Goal: Task Accomplishment & Management: Use online tool/utility

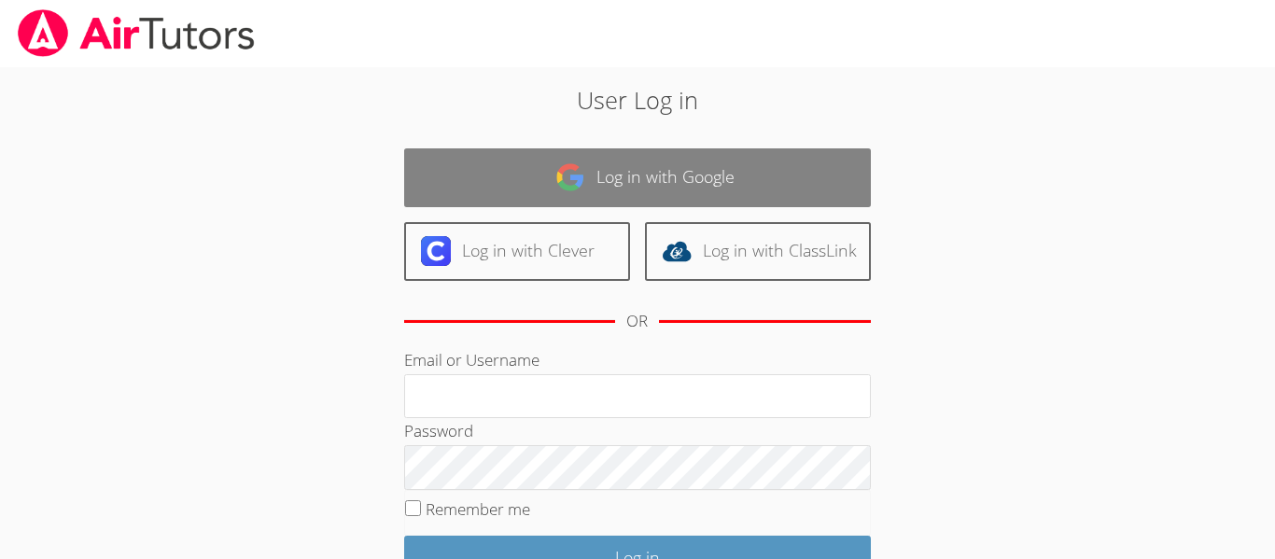
click at [458, 148] on link "Log in with Google" at bounding box center [637, 177] width 467 height 59
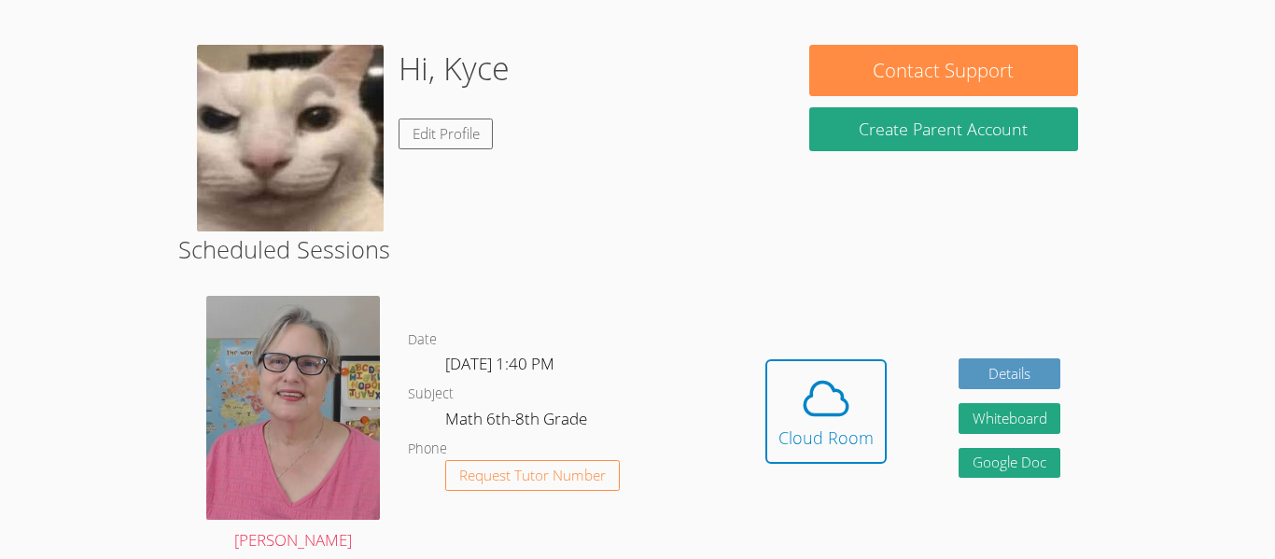
scroll to position [270, 0]
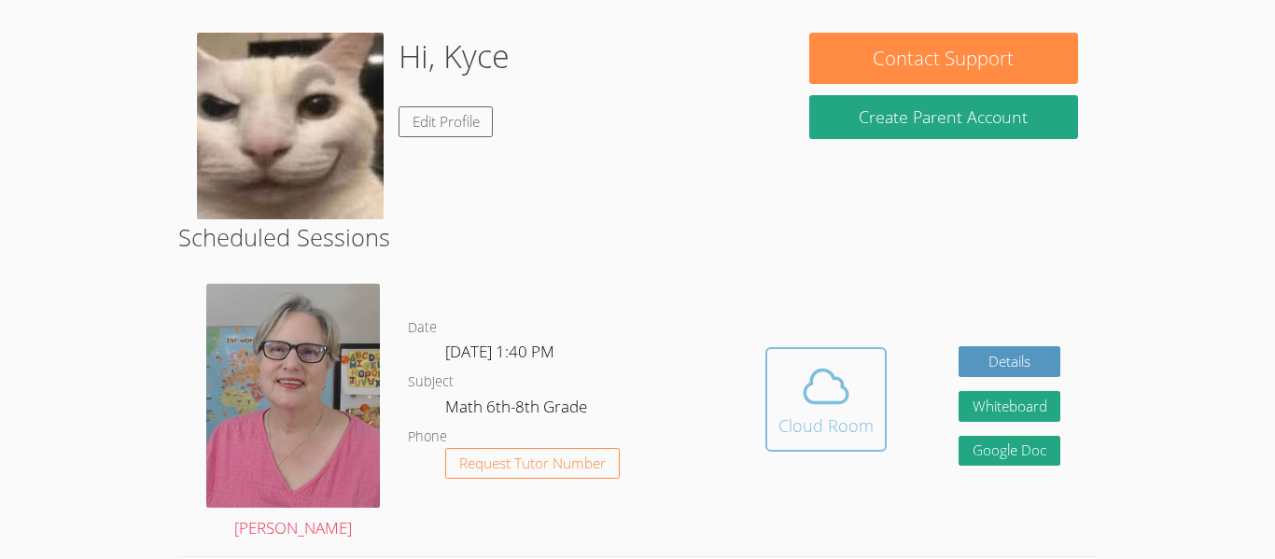
click at [828, 311] on div "Hidden Cloud Room Details Whiteboard Hidden Google Doc" at bounding box center [912, 413] width 367 height 287
click at [828, 357] on button "Cloud Room" at bounding box center [825, 399] width 121 height 105
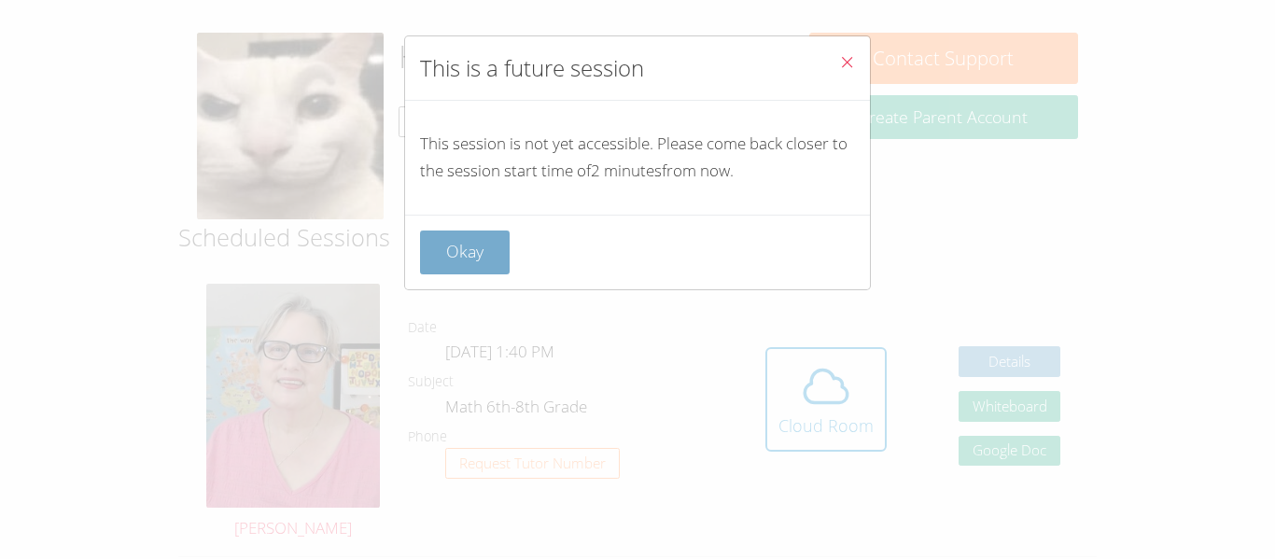
click at [481, 231] on button "Okay" at bounding box center [465, 253] width 90 height 44
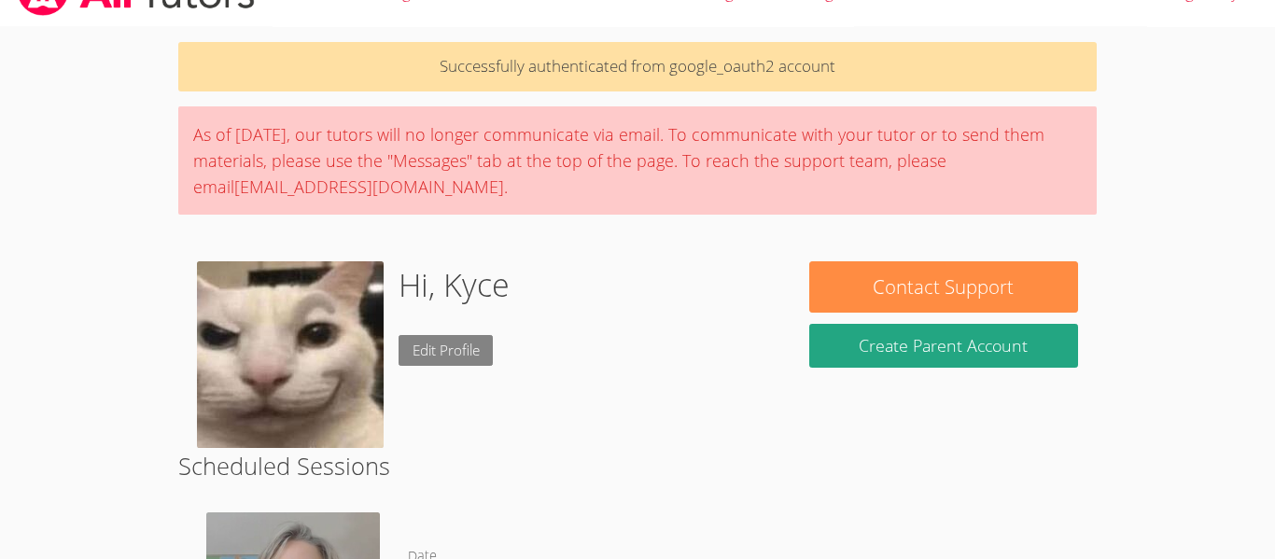
scroll to position [0, 0]
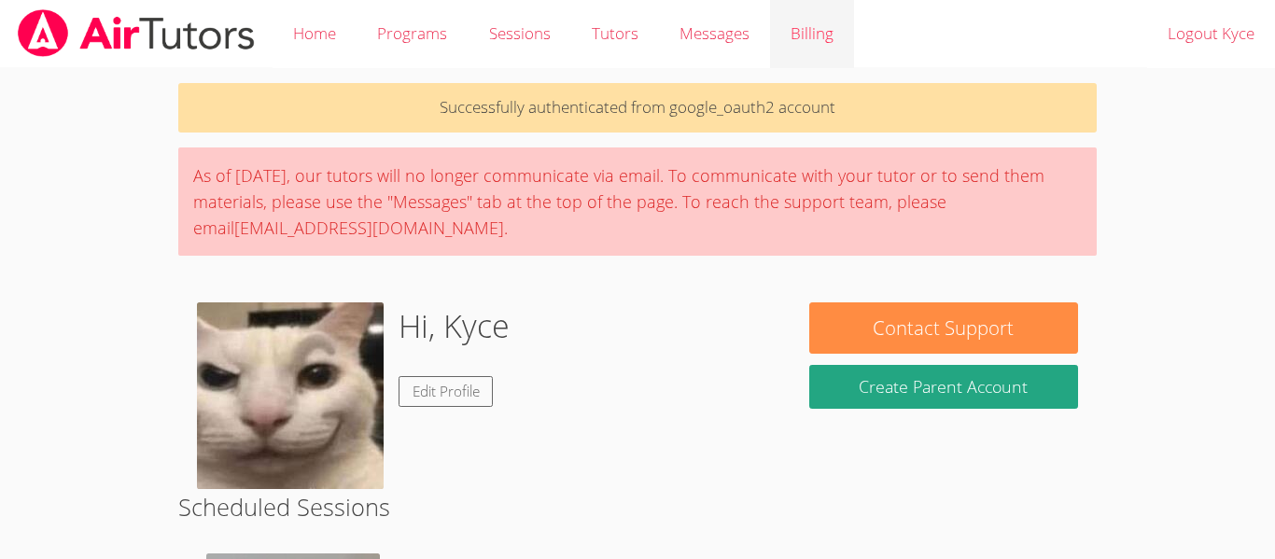
click at [803, 35] on link "Billing" at bounding box center [812, 34] width 84 height 68
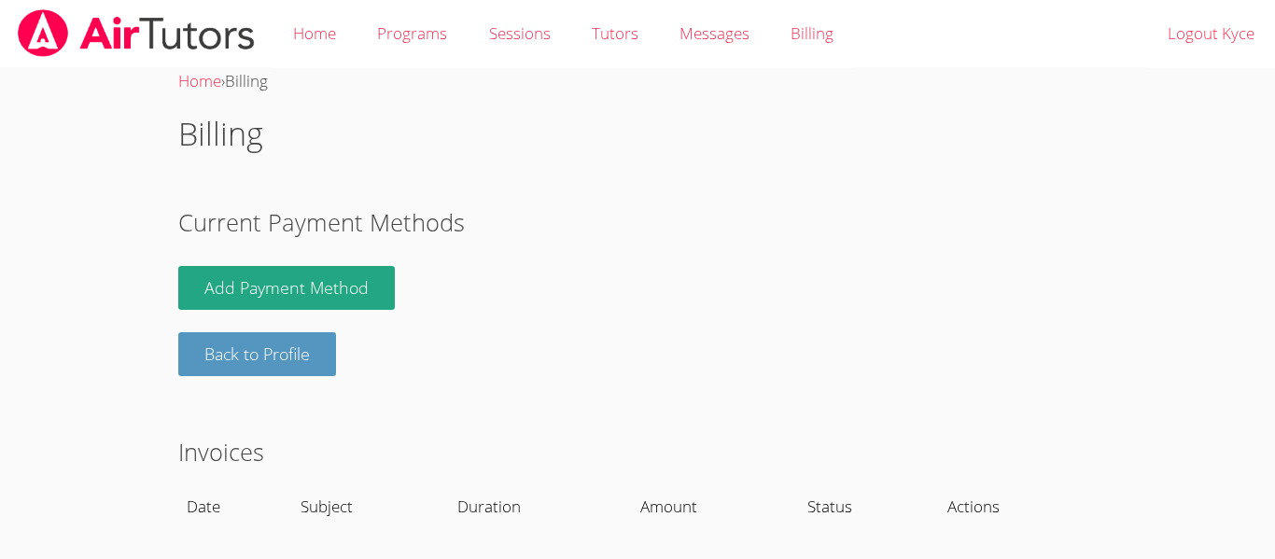
scroll to position [44, 0]
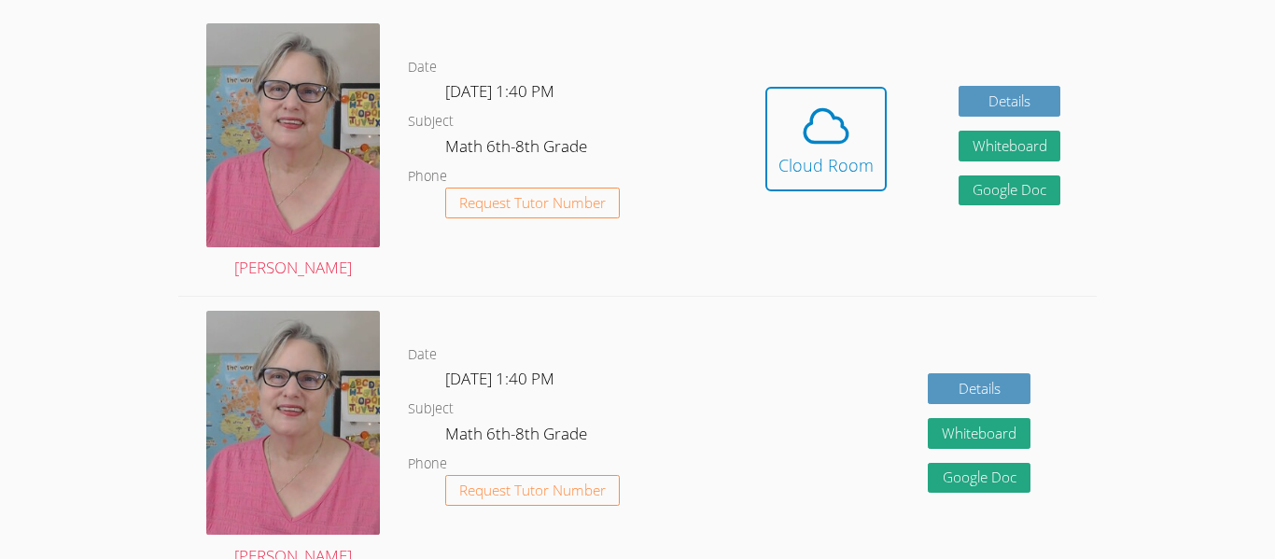
scroll to position [529, 0]
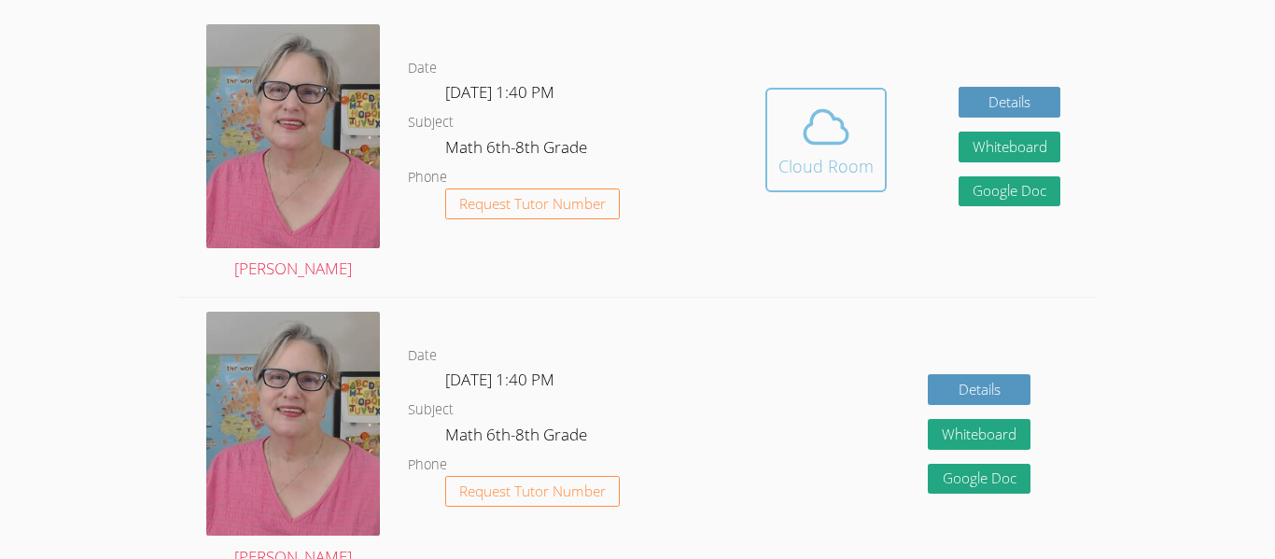
click at [833, 123] on icon at bounding box center [826, 127] width 52 height 52
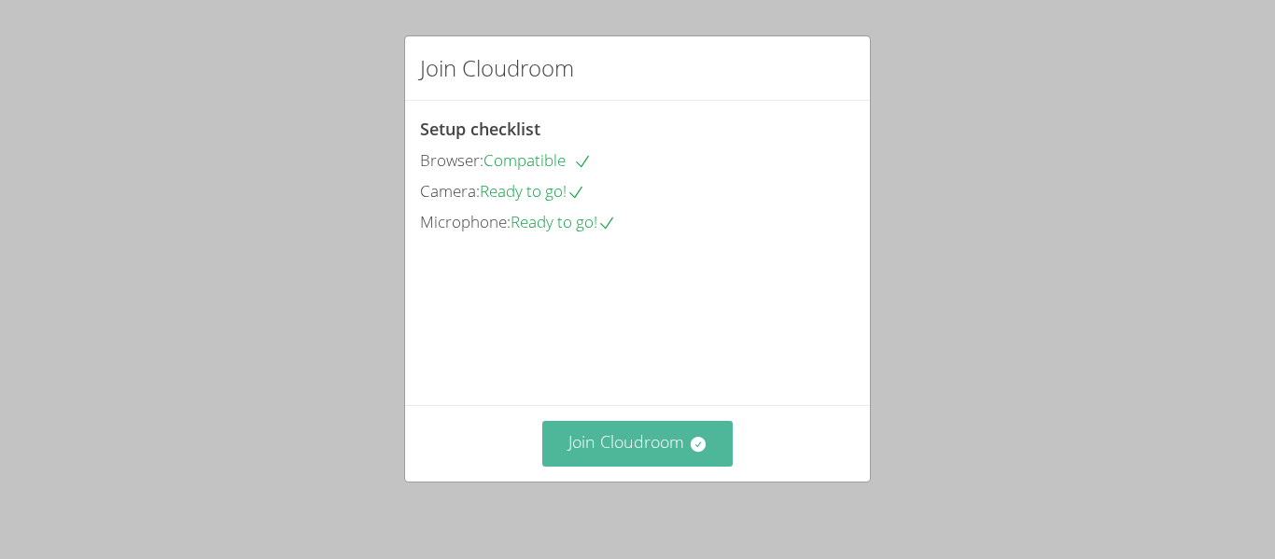
click at [578, 446] on button "Join Cloudroom" at bounding box center [637, 444] width 191 height 46
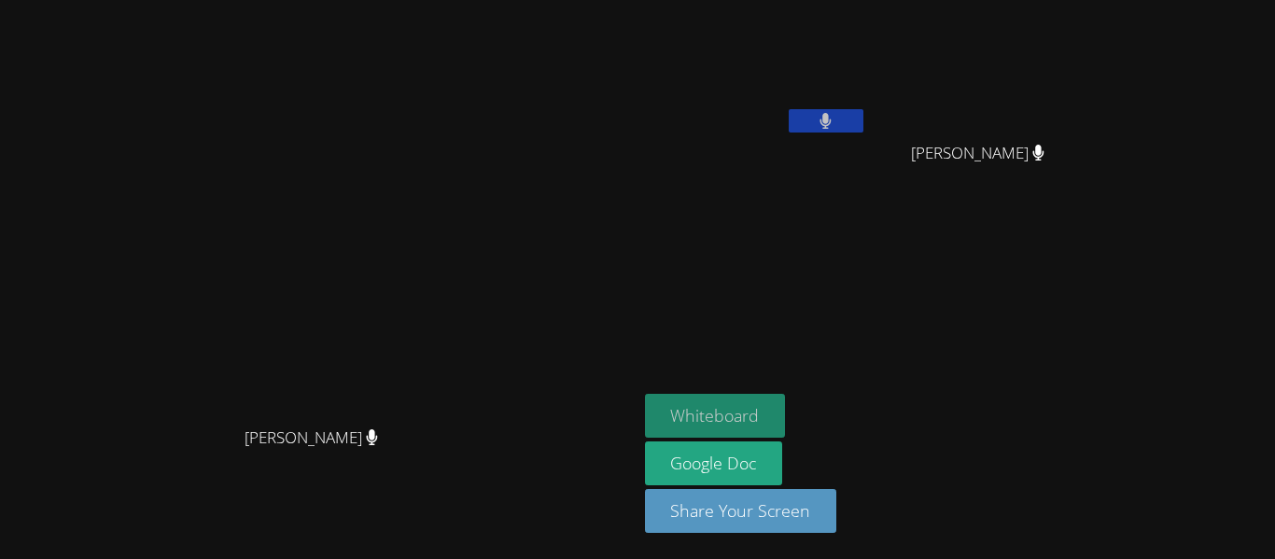
click at [786, 398] on button "Whiteboard" at bounding box center [715, 416] width 141 height 44
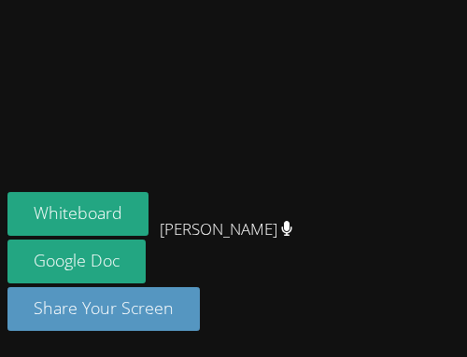
scroll to position [608, 0]
drag, startPoint x: 166, startPoint y: 229, endPoint x: 258, endPoint y: 236, distance: 91.8
click at [258, 236] on div "Whiteboard Google Doc Share Your Screen" at bounding box center [233, 269] width 452 height 154
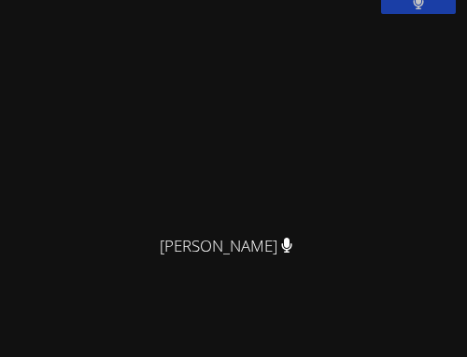
scroll to position [482, 0]
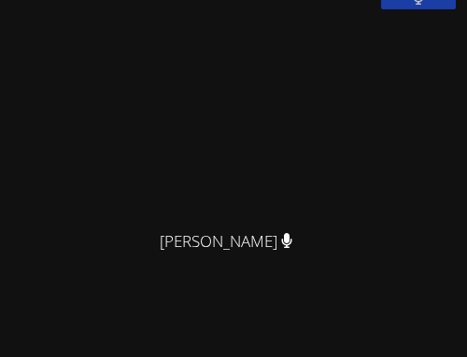
click at [226, 335] on video at bounding box center [233, 280] width 280 height 254
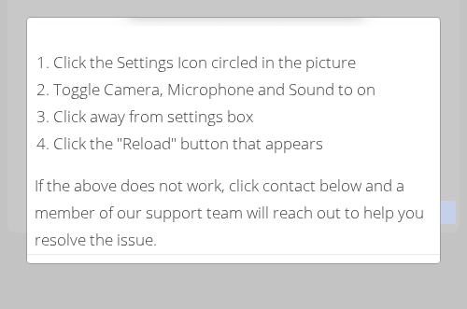
scroll to position [598, 0]
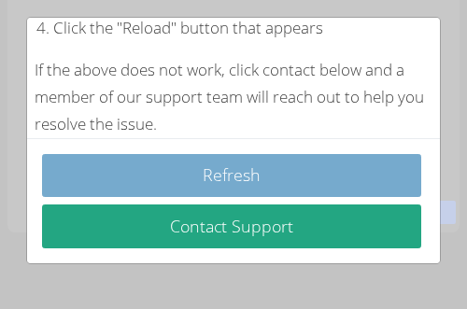
click at [259, 181] on button "Refresh" at bounding box center [231, 176] width 379 height 44
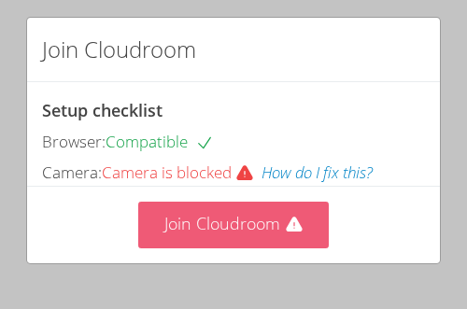
click at [261, 229] on button "Join Cloudroom" at bounding box center [233, 225] width 191 height 46
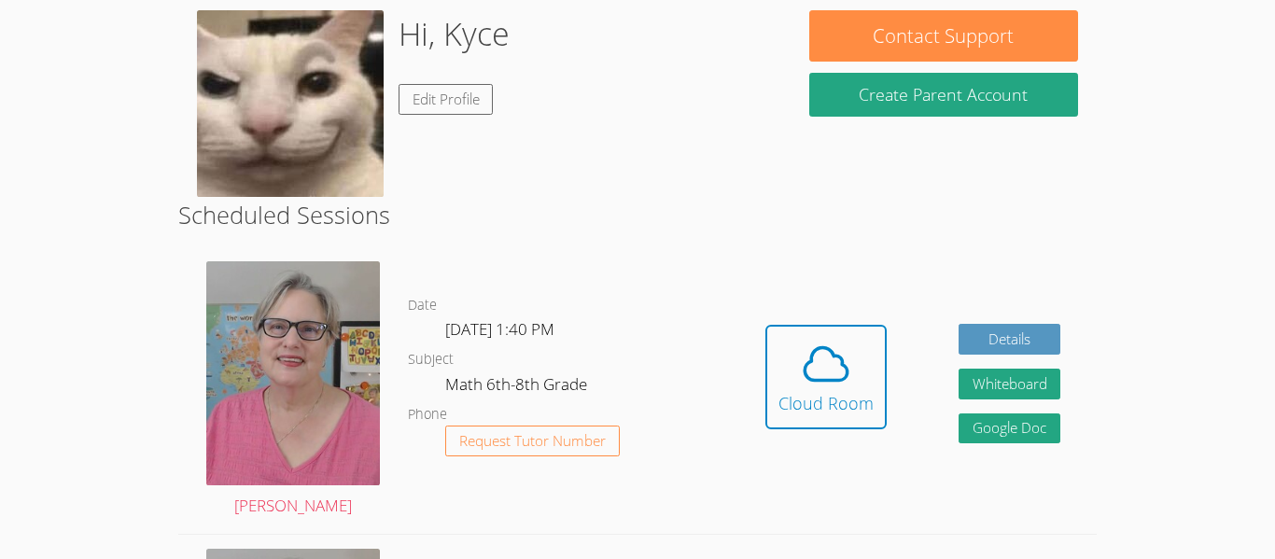
scroll to position [284, 0]
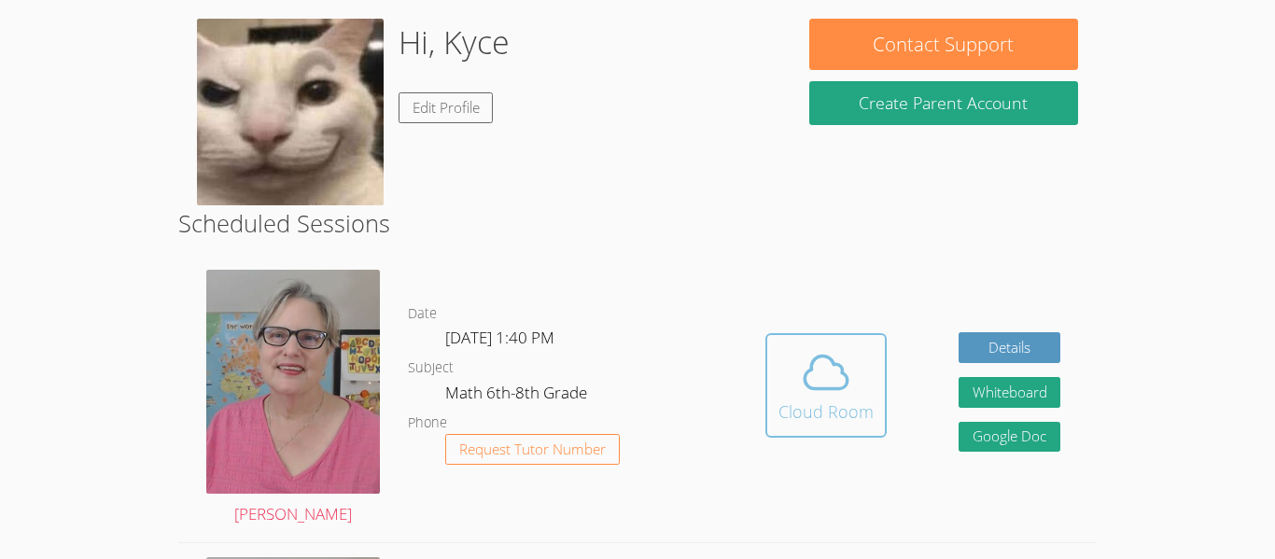
click at [466, 357] on div "Cloud Room" at bounding box center [825, 412] width 95 height 26
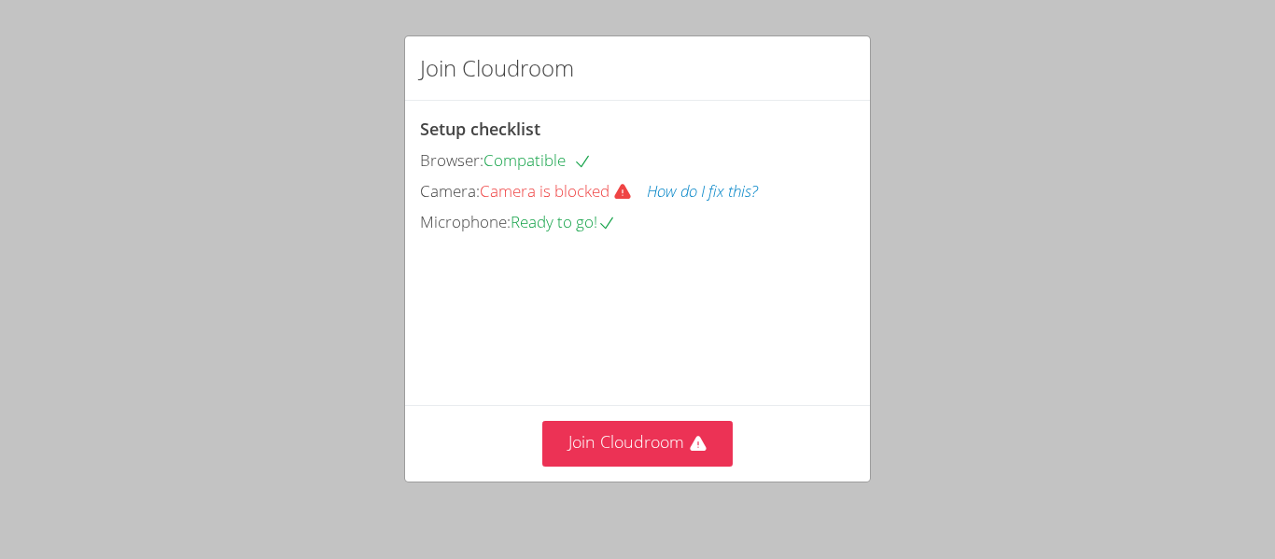
drag, startPoint x: 603, startPoint y: 427, endPoint x: 557, endPoint y: 235, distance: 196.7
click at [0, 0] on div "Setup checklist Browser: Compatible Camera: Camera is blocked How do I fix this…" at bounding box center [0, 0] width 0 height 0
click at [692, 193] on button "How do I fix this?" at bounding box center [702, 191] width 111 height 27
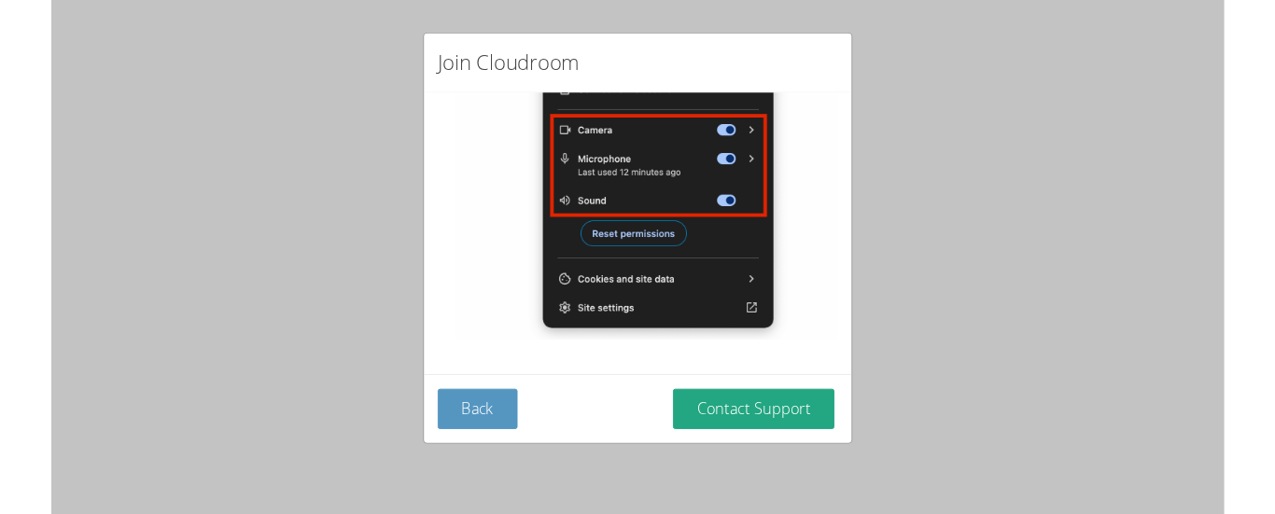
scroll to position [417, 0]
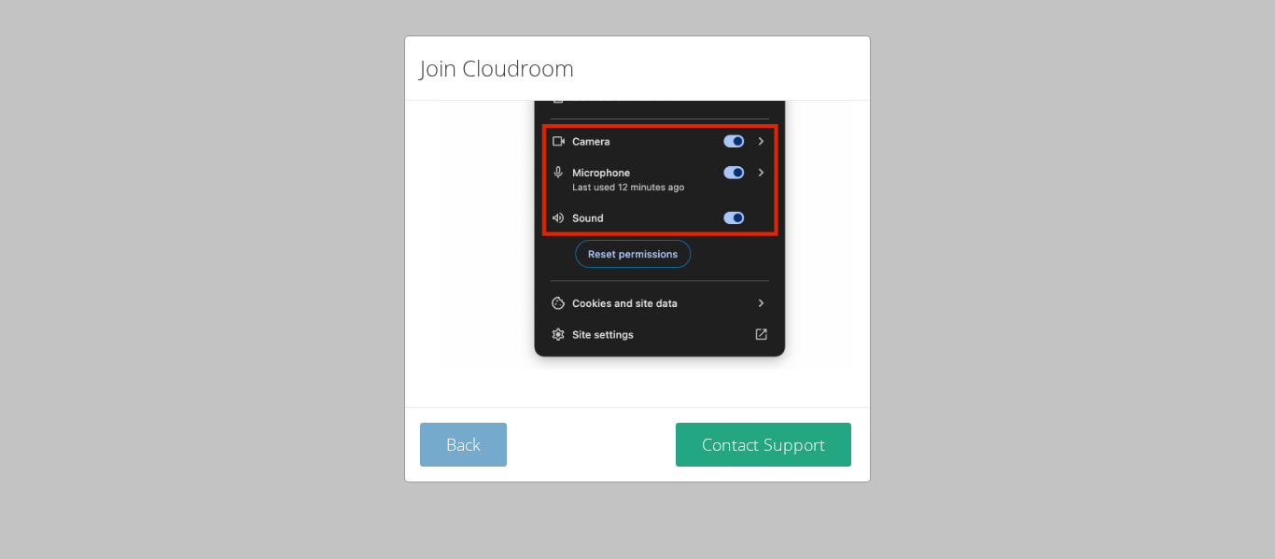
click at [476, 430] on button "Back" at bounding box center [463, 445] width 87 height 44
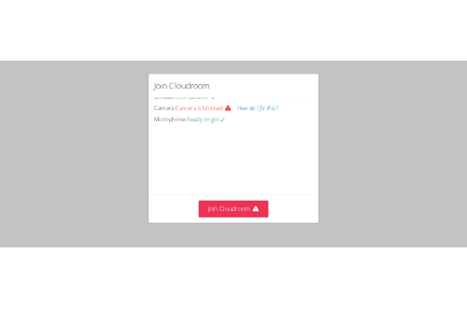
scroll to position [168, 0]
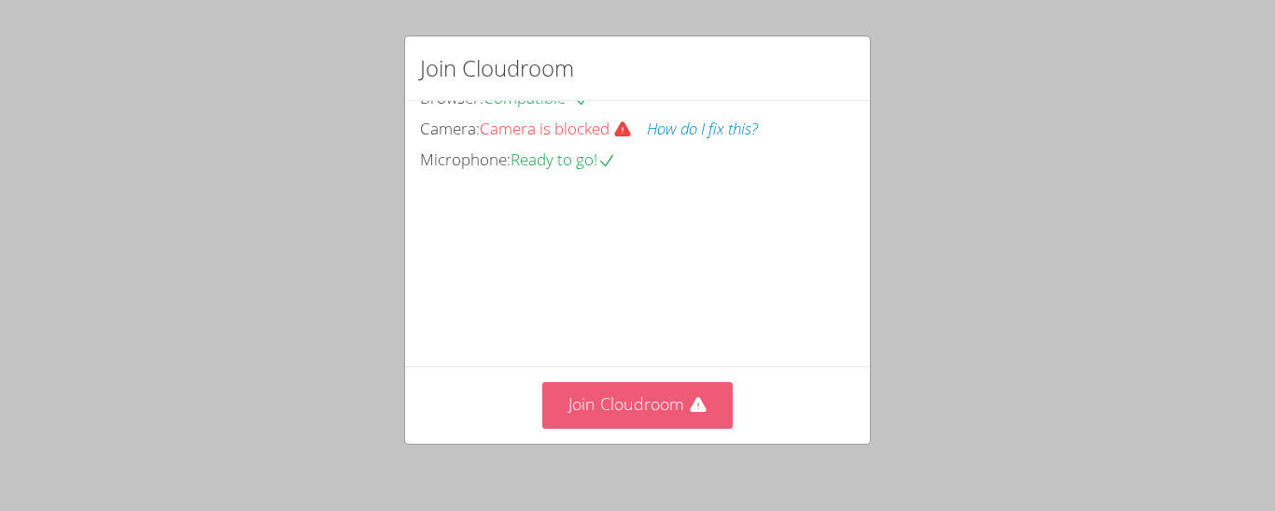
click at [598, 407] on button "Join Cloudroom" at bounding box center [637, 405] width 191 height 46
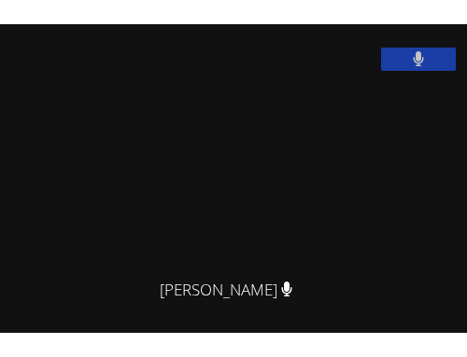
scroll to position [418, 0]
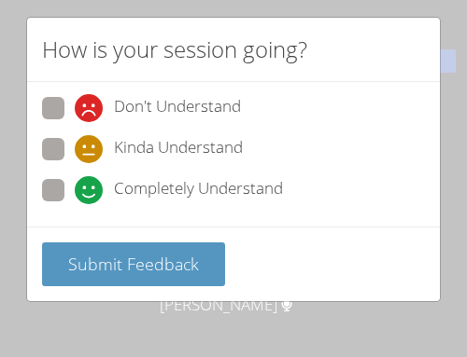
click at [123, 180] on span "Completely Understand" at bounding box center [198, 190] width 169 height 28
click at [91, 180] on input "Completely Understand" at bounding box center [83, 187] width 16 height 16
radio input "true"
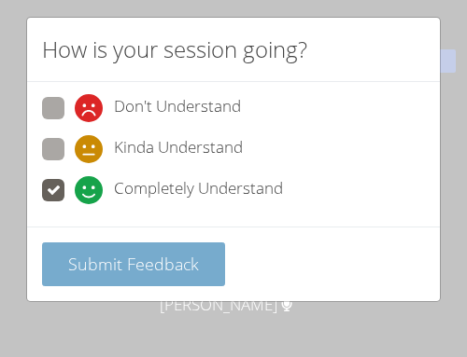
click at [85, 253] on span "Submit Feedback" at bounding box center [133, 264] width 131 height 22
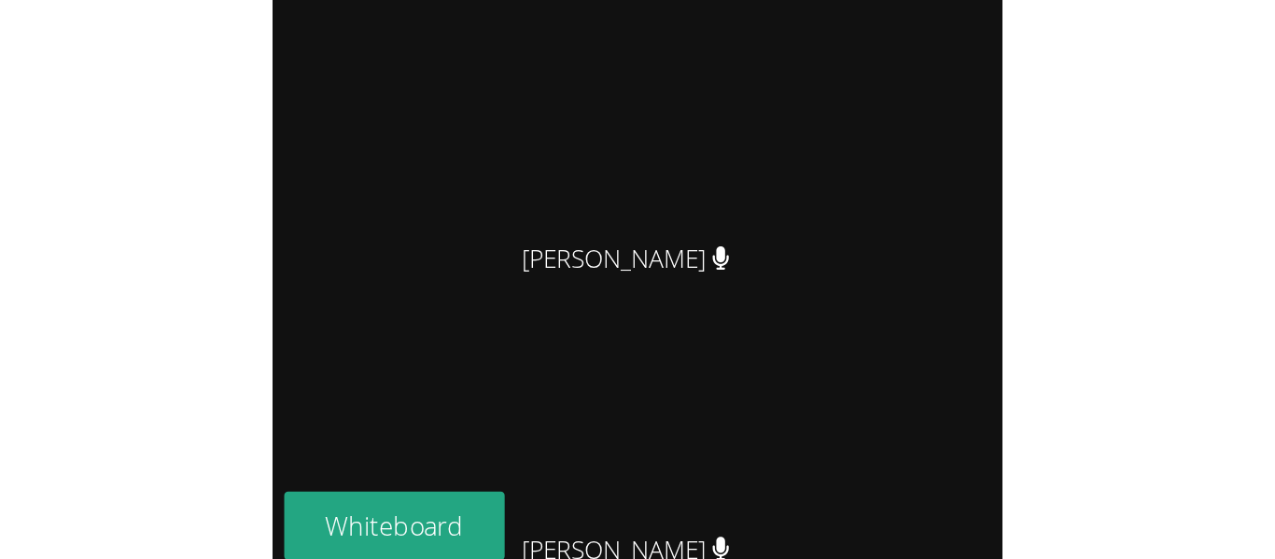
scroll to position [556, 0]
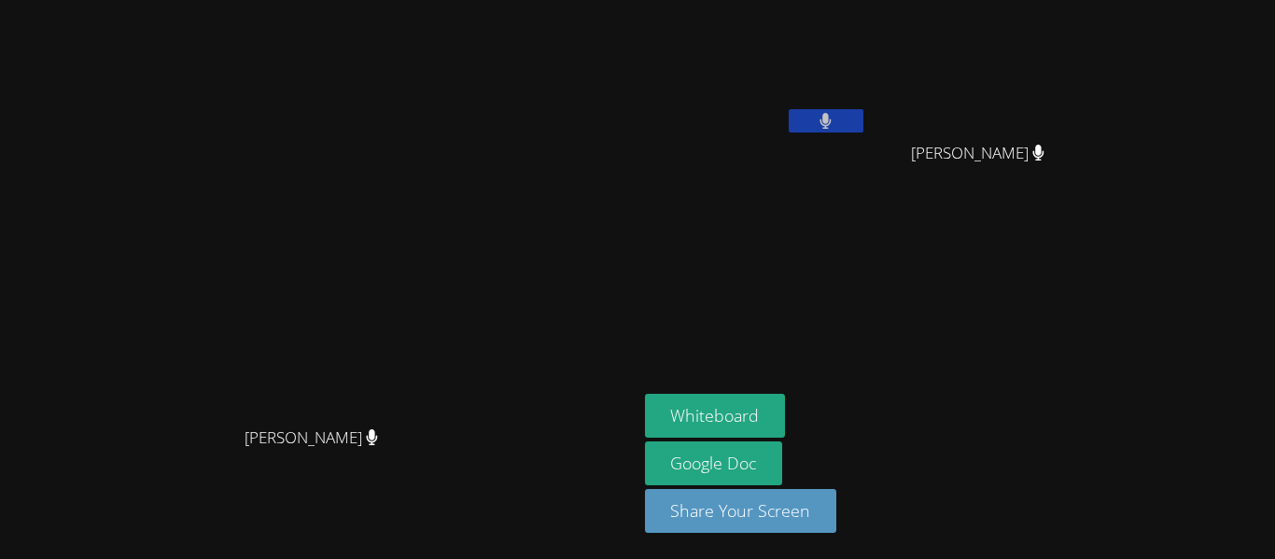
click at [1097, 106] on video at bounding box center [986, 69] width 222 height 125
